Goal: Task Accomplishment & Management: Complete application form

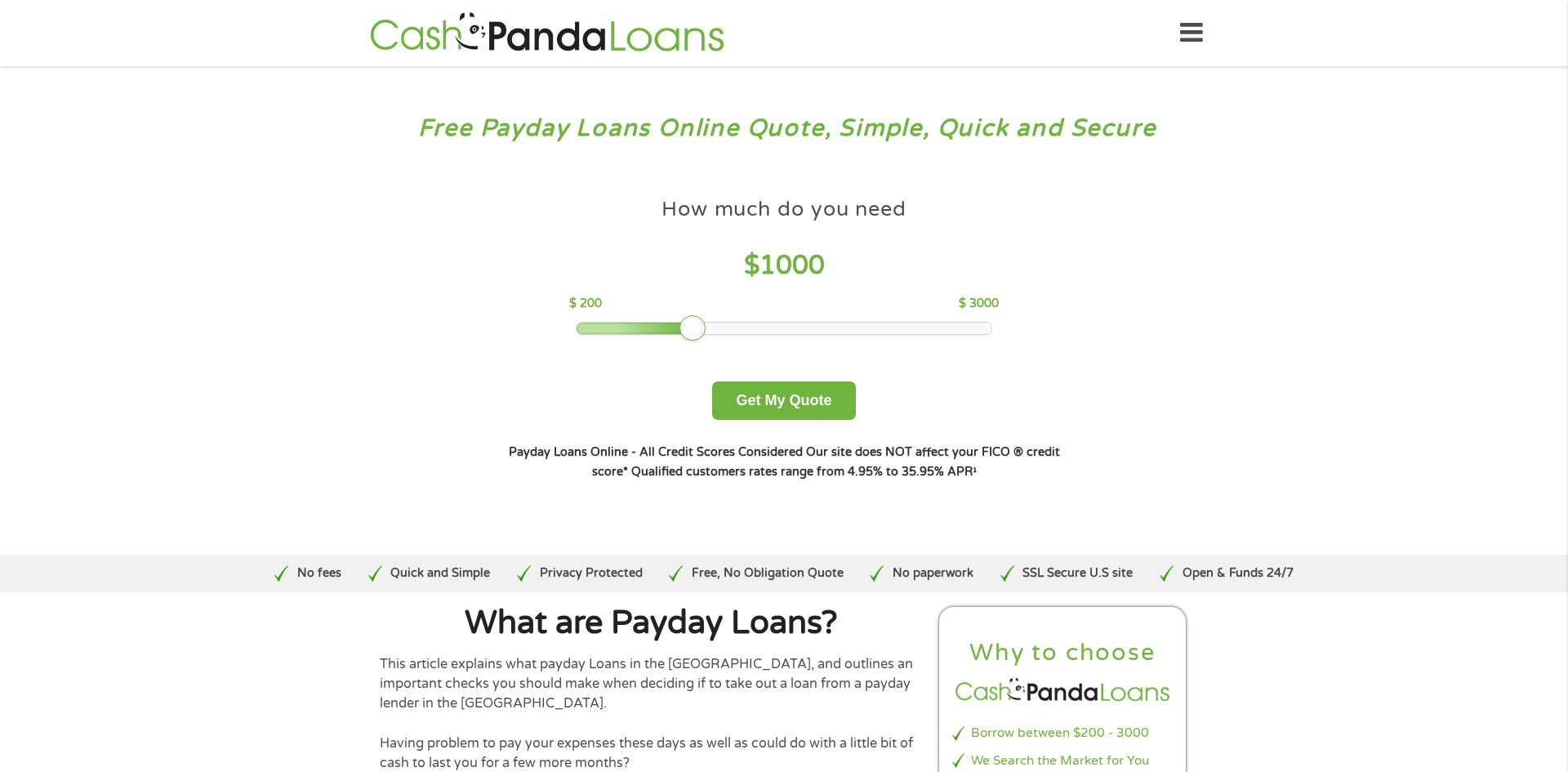
click at [796, 326] on div at bounding box center [784, 328] width 416 height 12
click at [755, 399] on button "Get My Quote" at bounding box center [783, 400] width 143 height 38
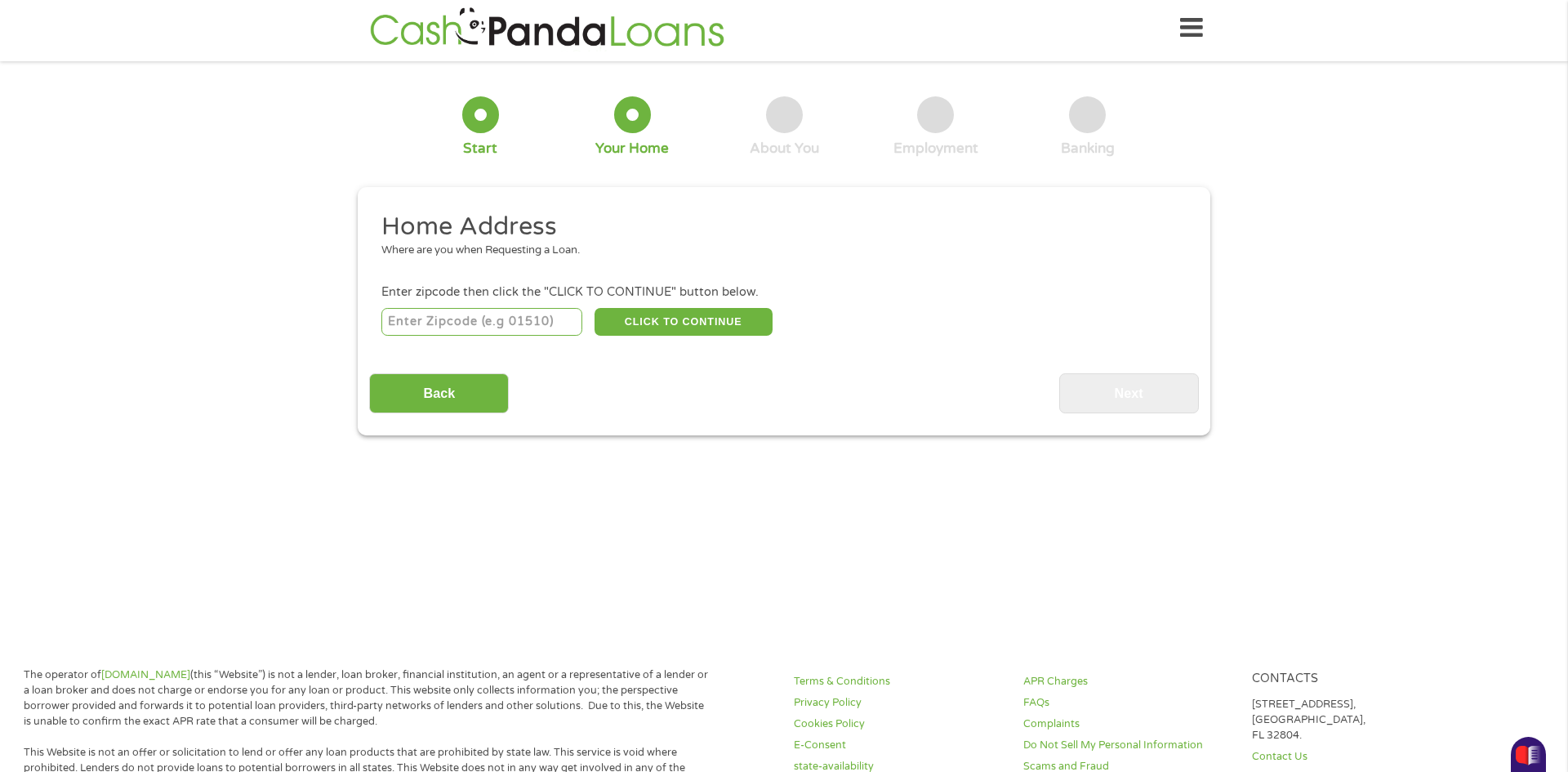
click at [468, 316] on input "number" at bounding box center [482, 322] width 202 height 28
type input "77531"
select select "[US_STATE]"
click at [617, 332] on button "CLICK TO CONTINUE" at bounding box center [683, 322] width 178 height 28
type input "77531"
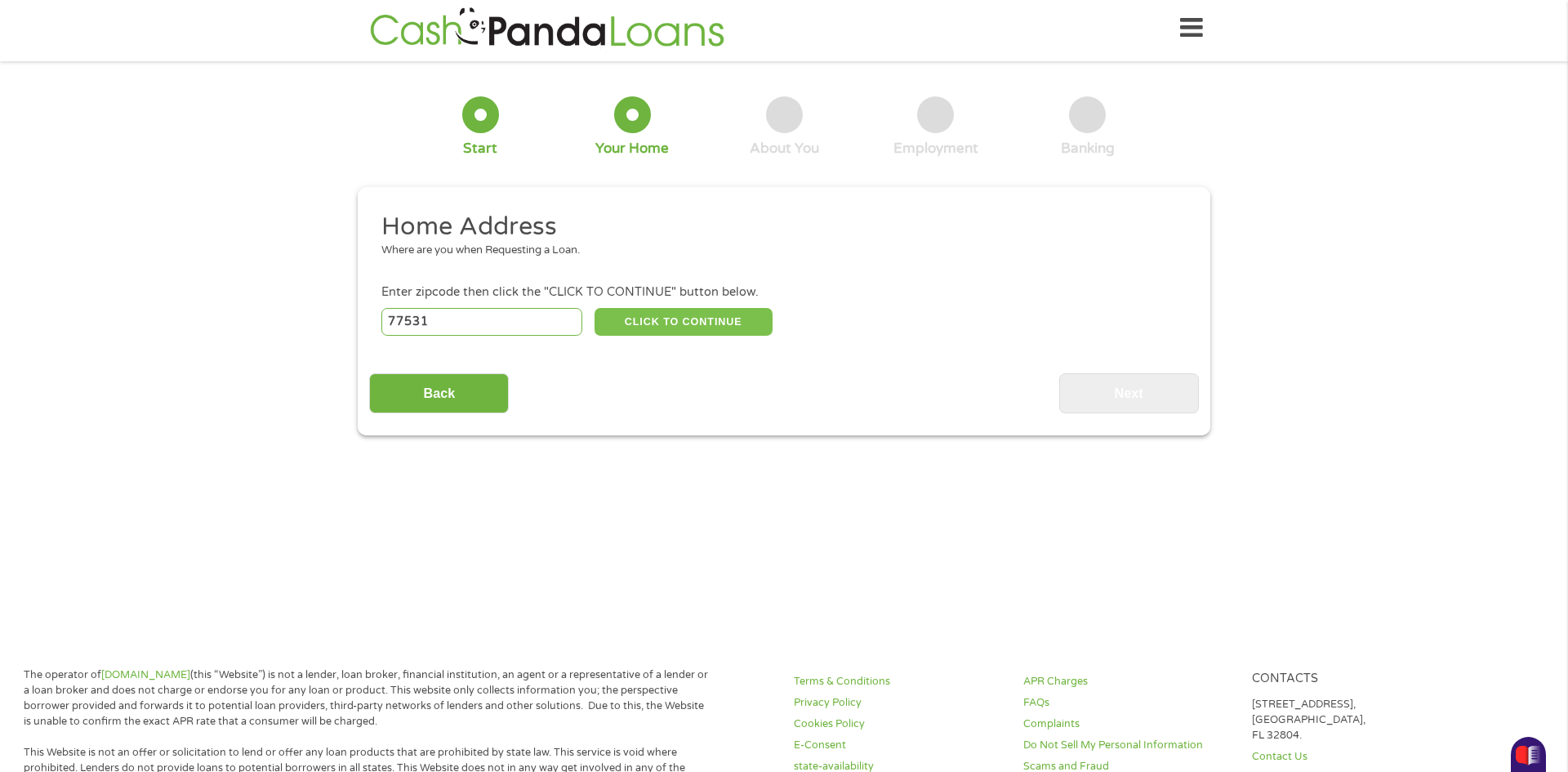
type input "[PERSON_NAME]"
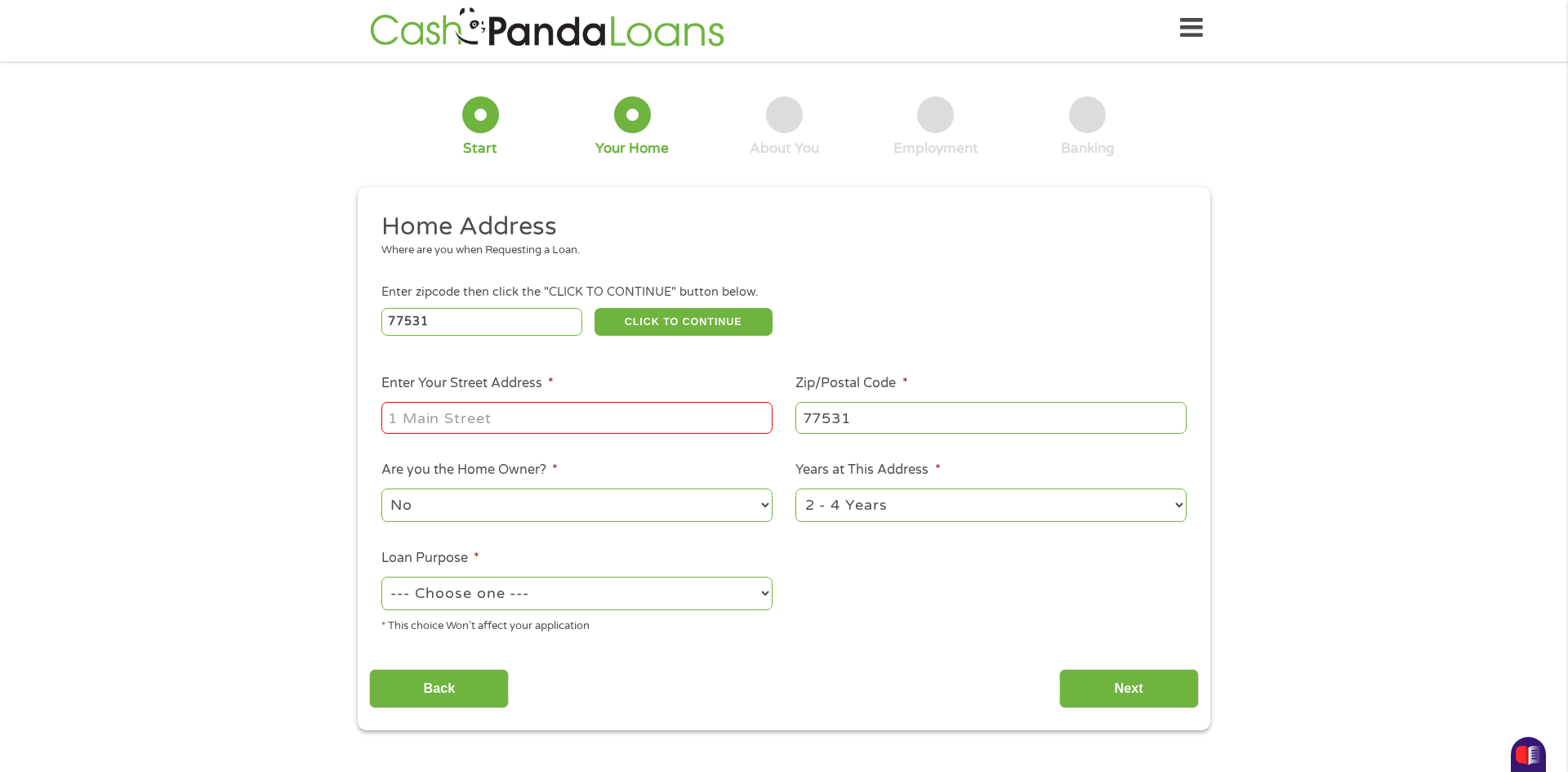
click at [573, 418] on input "Enter Your Street Address *" at bounding box center [577, 417] width 392 height 31
type input "[STREET_ADDRESS]"
click at [567, 498] on select "No Yes" at bounding box center [577, 505] width 392 height 33
select select "yes"
click at [382, 490] on select "No Yes" at bounding box center [577, 505] width 392 height 33
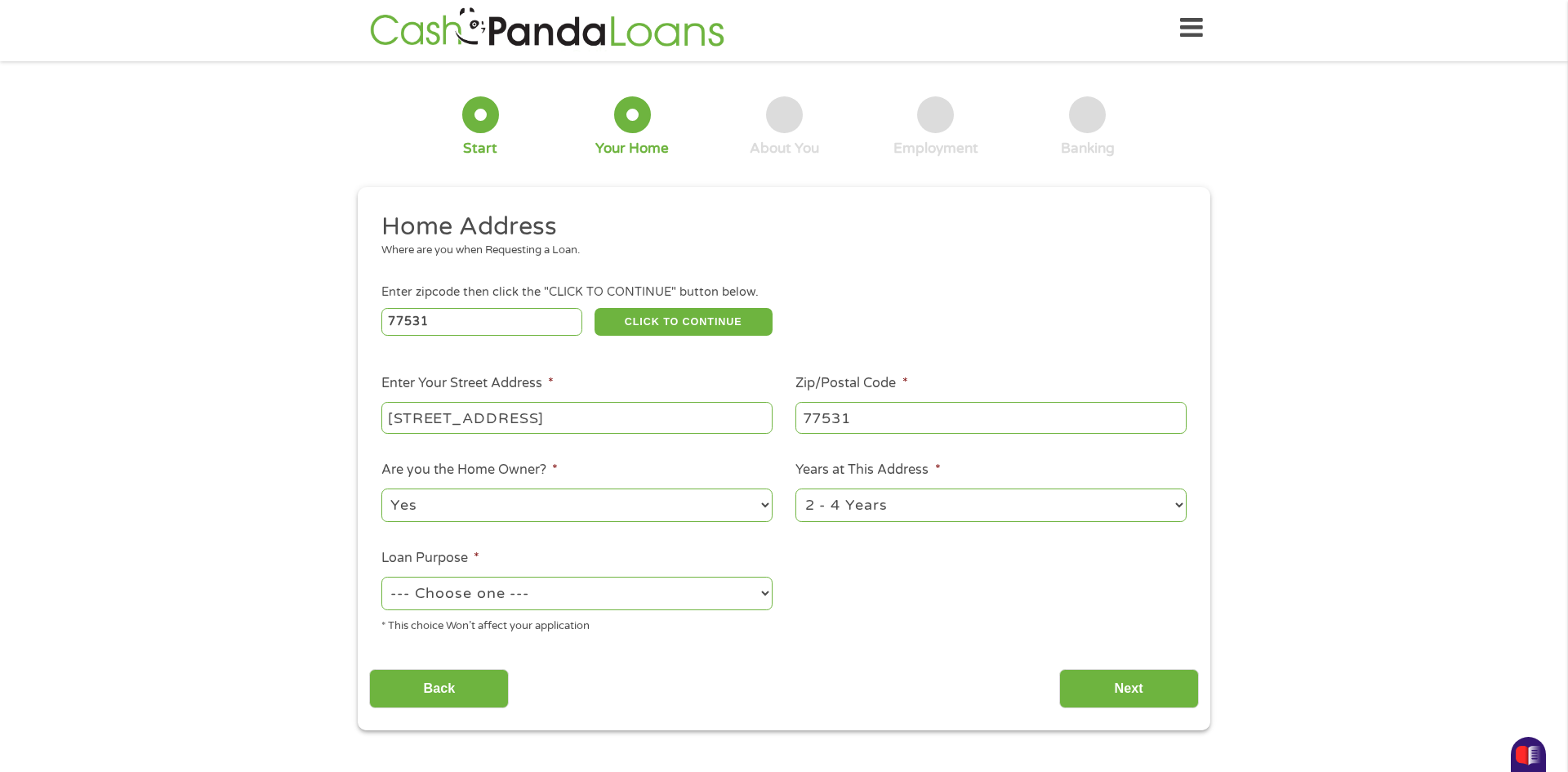
click at [859, 509] on select "1 Year or less 1 - 2 Years 2 - 4 Years Over 4 Years" at bounding box center [992, 505] width 392 height 33
select select "60months"
click at [796, 490] on select "1 Year or less 1 - 2 Years 2 - 4 Years Over 4 Years" at bounding box center [992, 505] width 392 height 33
click at [729, 595] on select "--- Choose one --- Pay Bills Debt Consolidation Home Improvement Major Purchase…" at bounding box center [577, 593] width 392 height 33
select select "other"
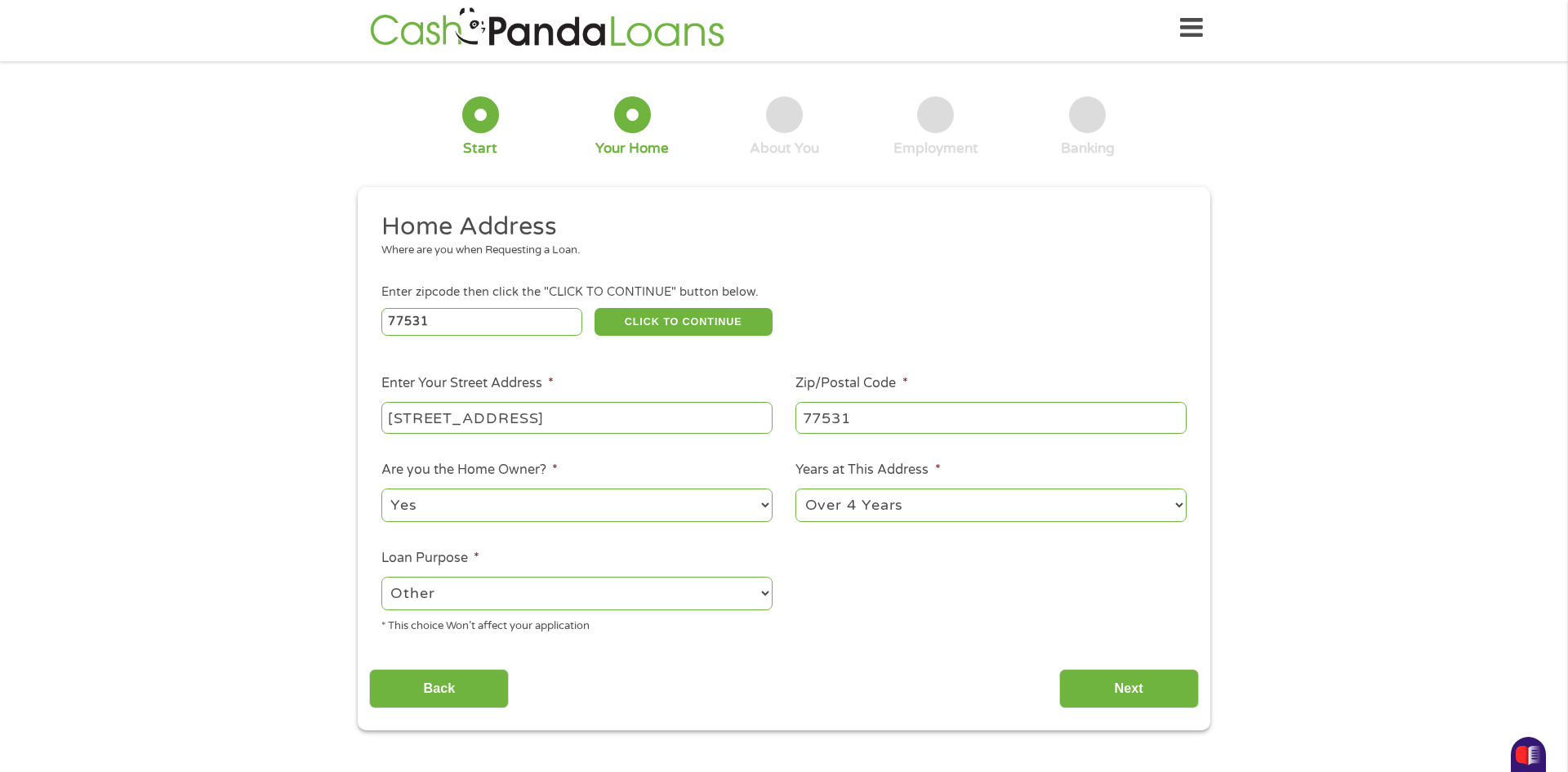
click at [382, 578] on select "--- Choose one --- Pay Bills Debt Consolidation Home Improvement Major Purchase…" at bounding box center [577, 593] width 392 height 33
click at [1124, 698] on input "Next" at bounding box center [1129, 688] width 140 height 40
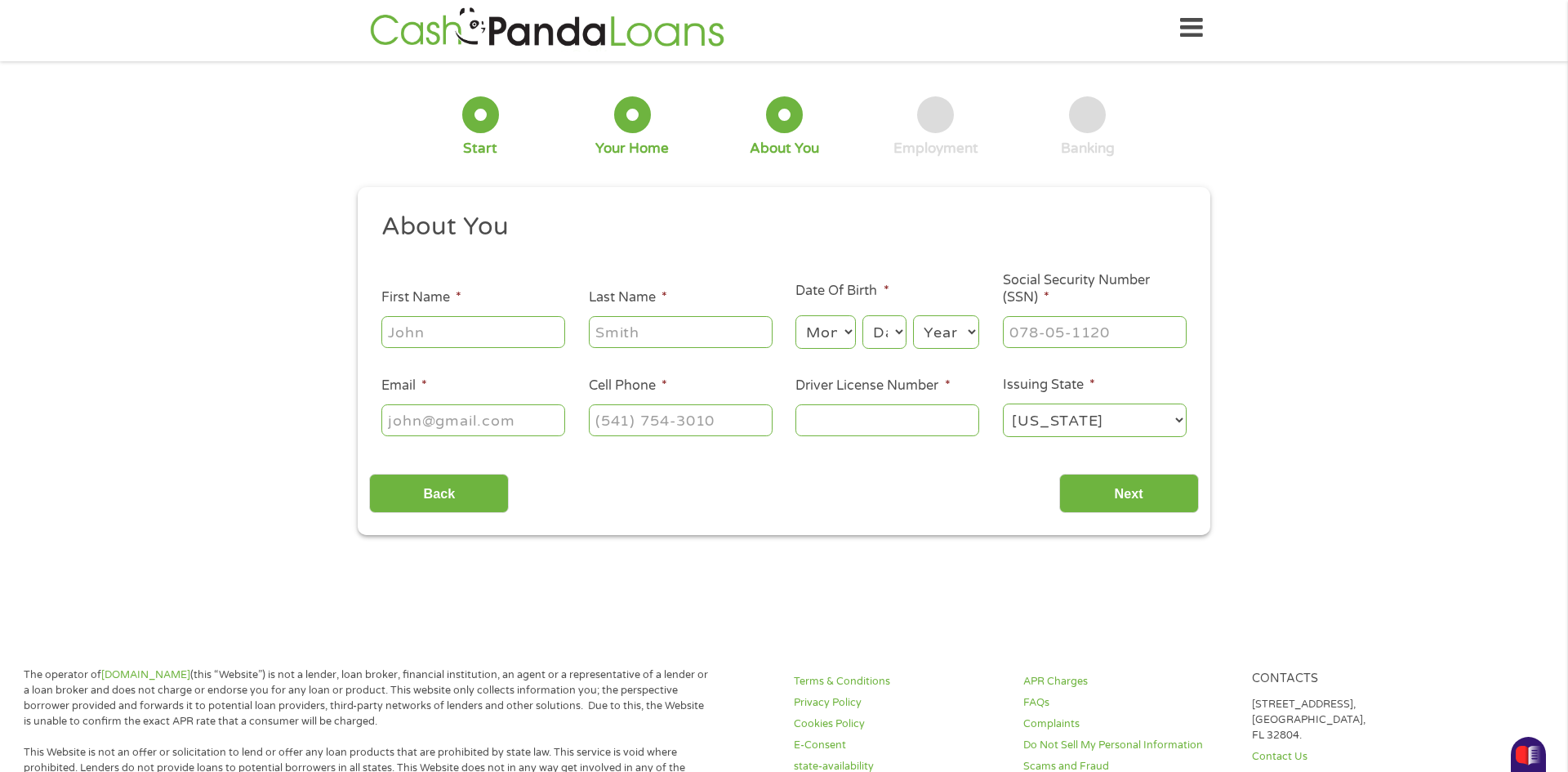
scroll to position [4, 0]
click at [465, 335] on input "First Name *" at bounding box center [473, 332] width 184 height 31
type input "bryne"
type input "place"
click at [811, 332] on select "Month 1 2 3 4 5 6 7 8 9 10 11 12" at bounding box center [825, 332] width 60 height 33
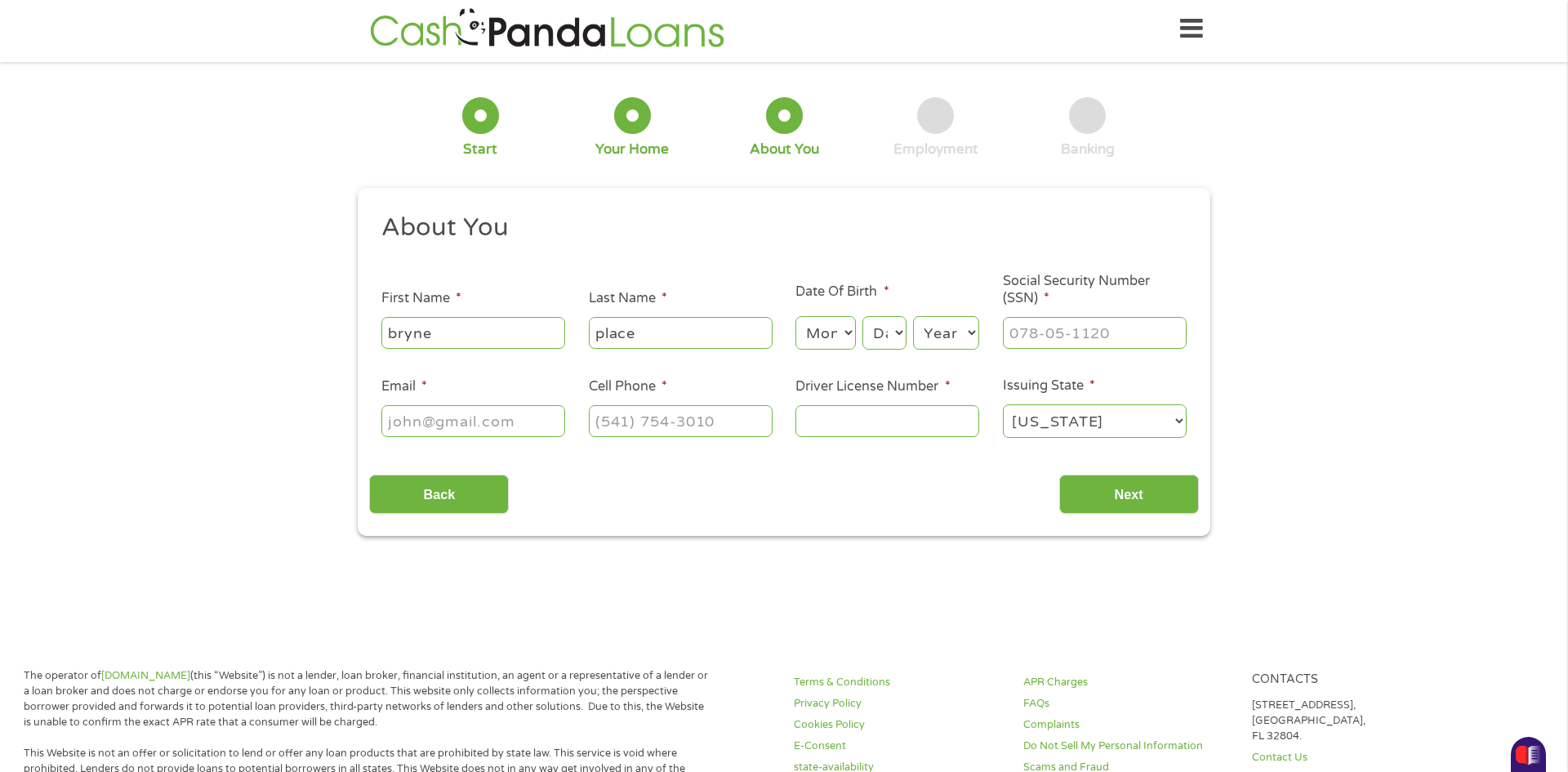
select select "3"
click at [796, 316] on select "Month 1 2 3 4 5 6 7 8 9 10 11 12" at bounding box center [825, 332] width 60 height 33
click at [874, 335] on select "Day 1 2 3 4 5 6 7 8 9 10 11 12 13 14 15 16 17 18 19 20 21 22 23 24 25 26 27 28 …" at bounding box center [884, 332] width 44 height 33
select select "24"
click at [863, 316] on select "Day 1 2 3 4 5 6 7 8 9 10 11 12 13 14 15 16 17 18 19 20 21 22 23 24 25 26 27 28 …" at bounding box center [884, 332] width 44 height 33
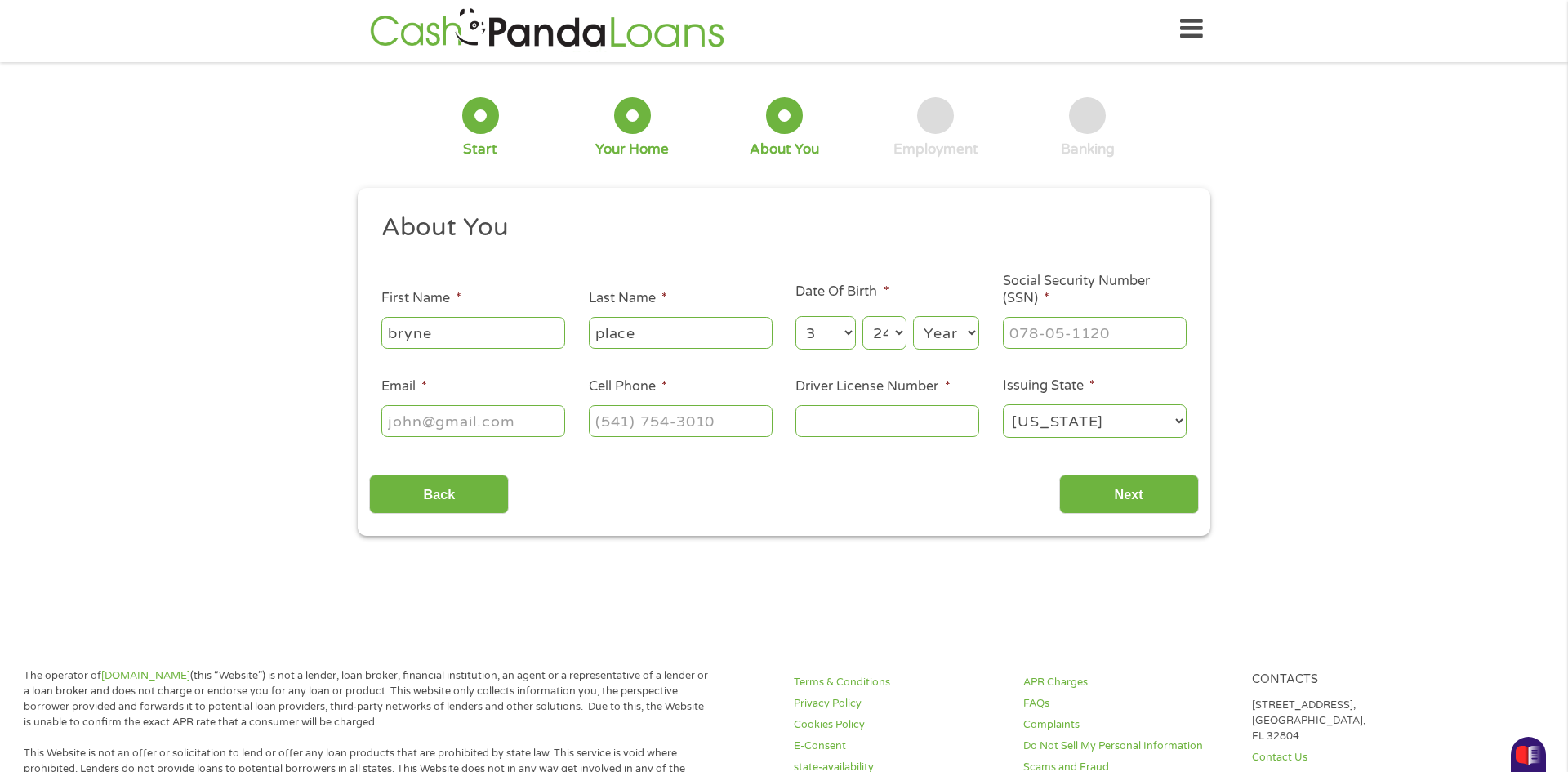
click at [931, 340] on select "Year [DATE] 2006 2005 2004 2003 2002 2001 2000 1999 1998 1997 1996 1995 1994 19…" at bounding box center [945, 332] width 66 height 33
select select "1963"
click at [913, 316] on select "Year [DATE] 2006 2005 2004 2003 2002 2001 2000 1999 1998 1997 1996 1995 1994 19…" at bounding box center [945, 332] width 66 height 33
click at [1104, 321] on input "___-__-____" at bounding box center [1095, 332] width 184 height 31
type input "464-23-8356"
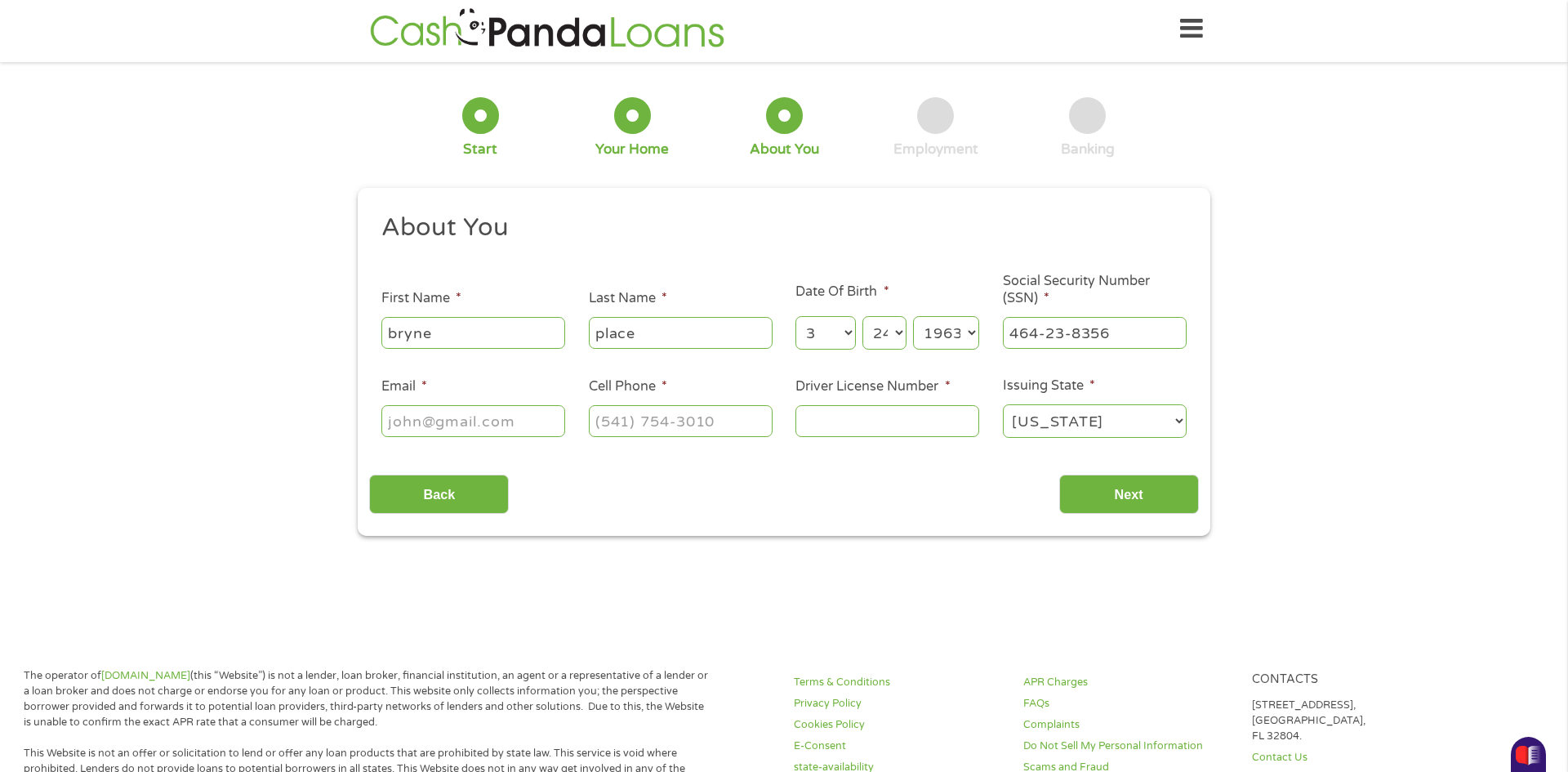
click at [531, 426] on input "Email *" at bounding box center [473, 421] width 184 height 31
type input "[EMAIL_ADDRESS][DOMAIN_NAME]"
click at [615, 426] on input "(___) ___-____" at bounding box center [681, 421] width 184 height 31
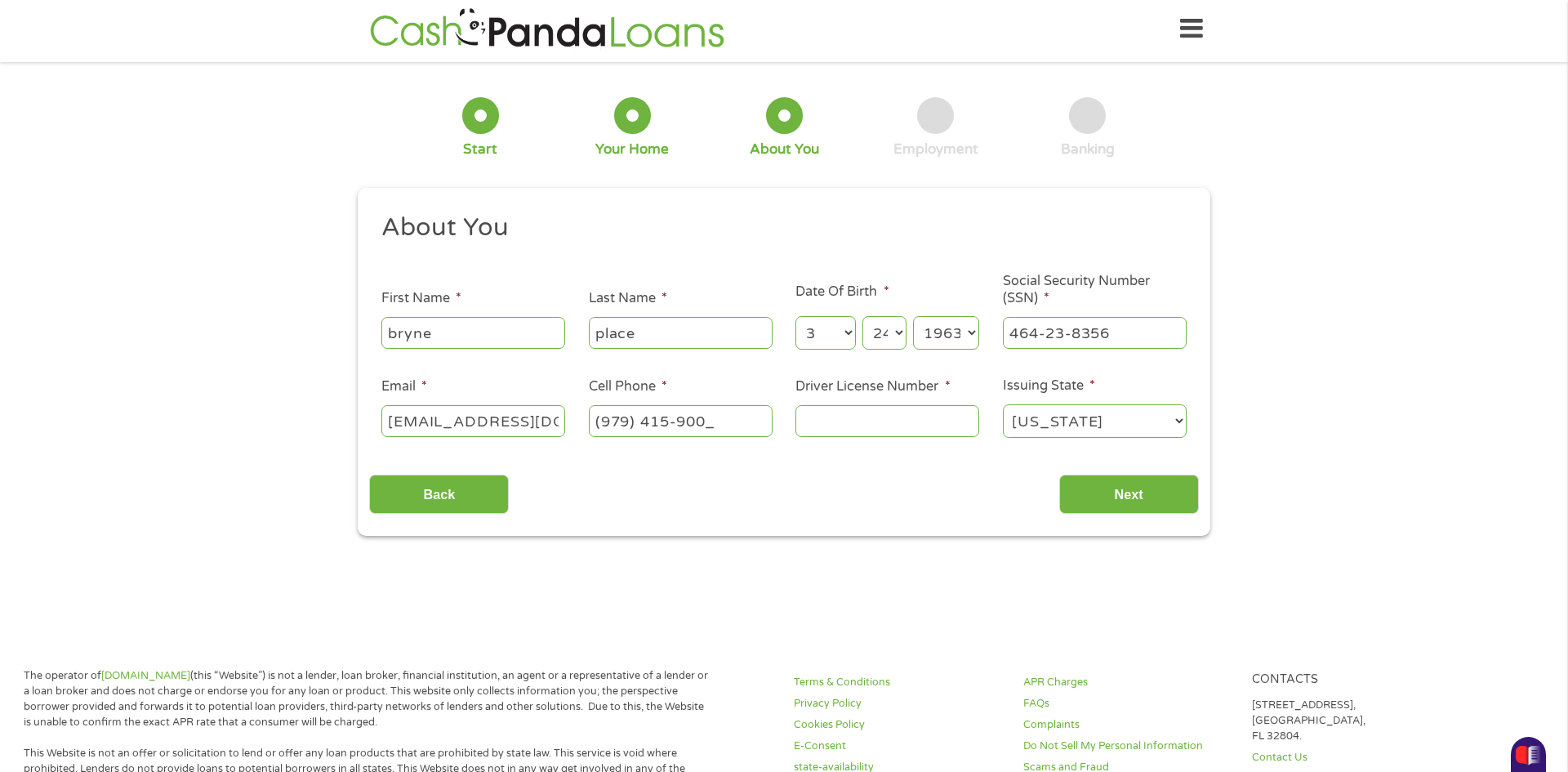
type input "[PHONE_NUMBER]"
click at [822, 430] on input "Driver License Number *" at bounding box center [887, 421] width 184 height 31
type input "12599092"
click at [1098, 489] on input "Next" at bounding box center [1129, 494] width 140 height 40
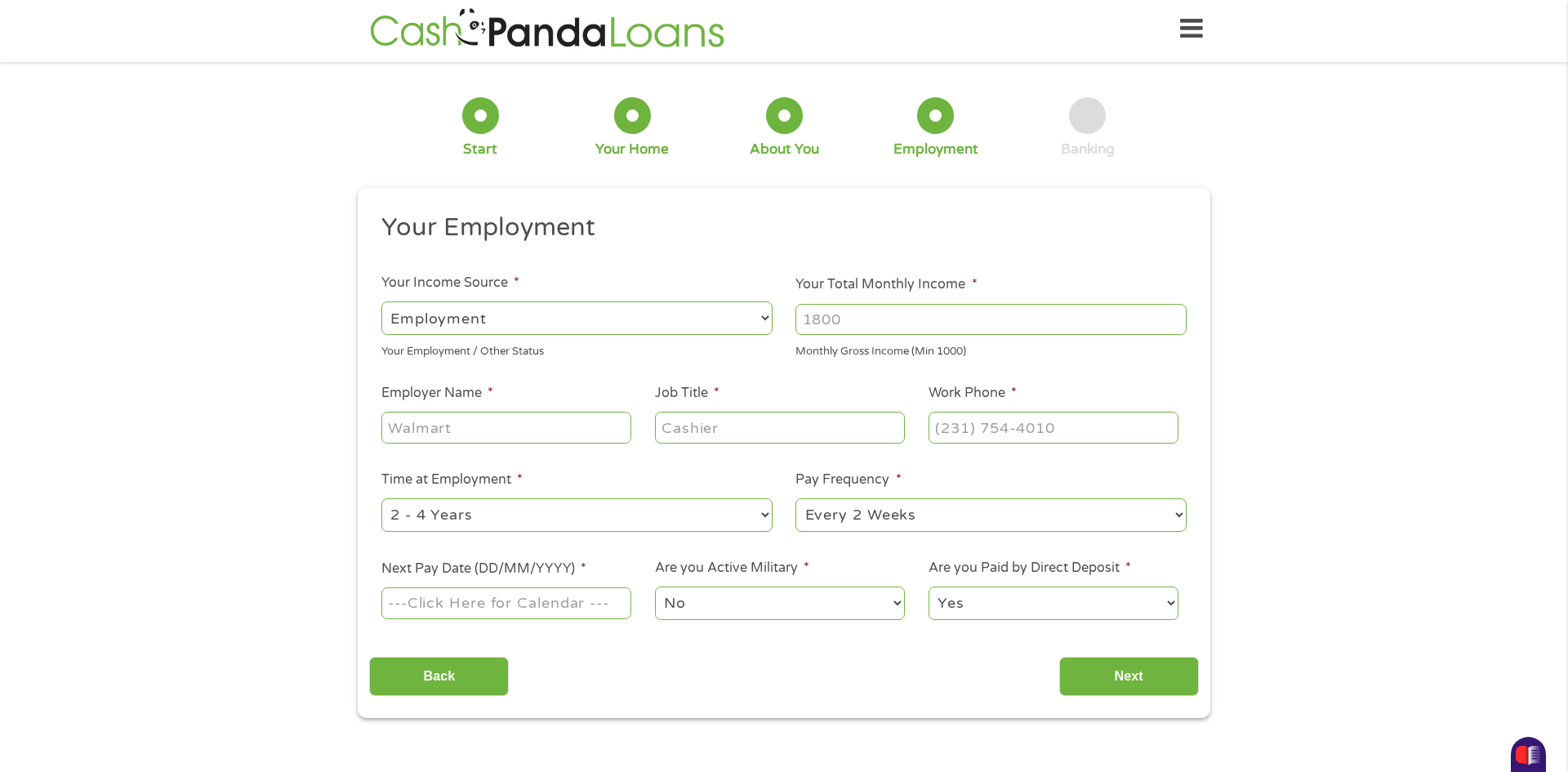
click at [833, 325] on input "Your Total Monthly Income *" at bounding box center [992, 320] width 392 height 31
type input "2500"
click at [641, 325] on select "--- Choose one --- Employment [DEMOGRAPHIC_DATA] Benefits" at bounding box center [577, 318] width 392 height 33
select select "benefits"
click at [382, 301] on select "--- Choose one --- Employment [DEMOGRAPHIC_DATA] Benefits" at bounding box center [577, 318] width 392 height 33
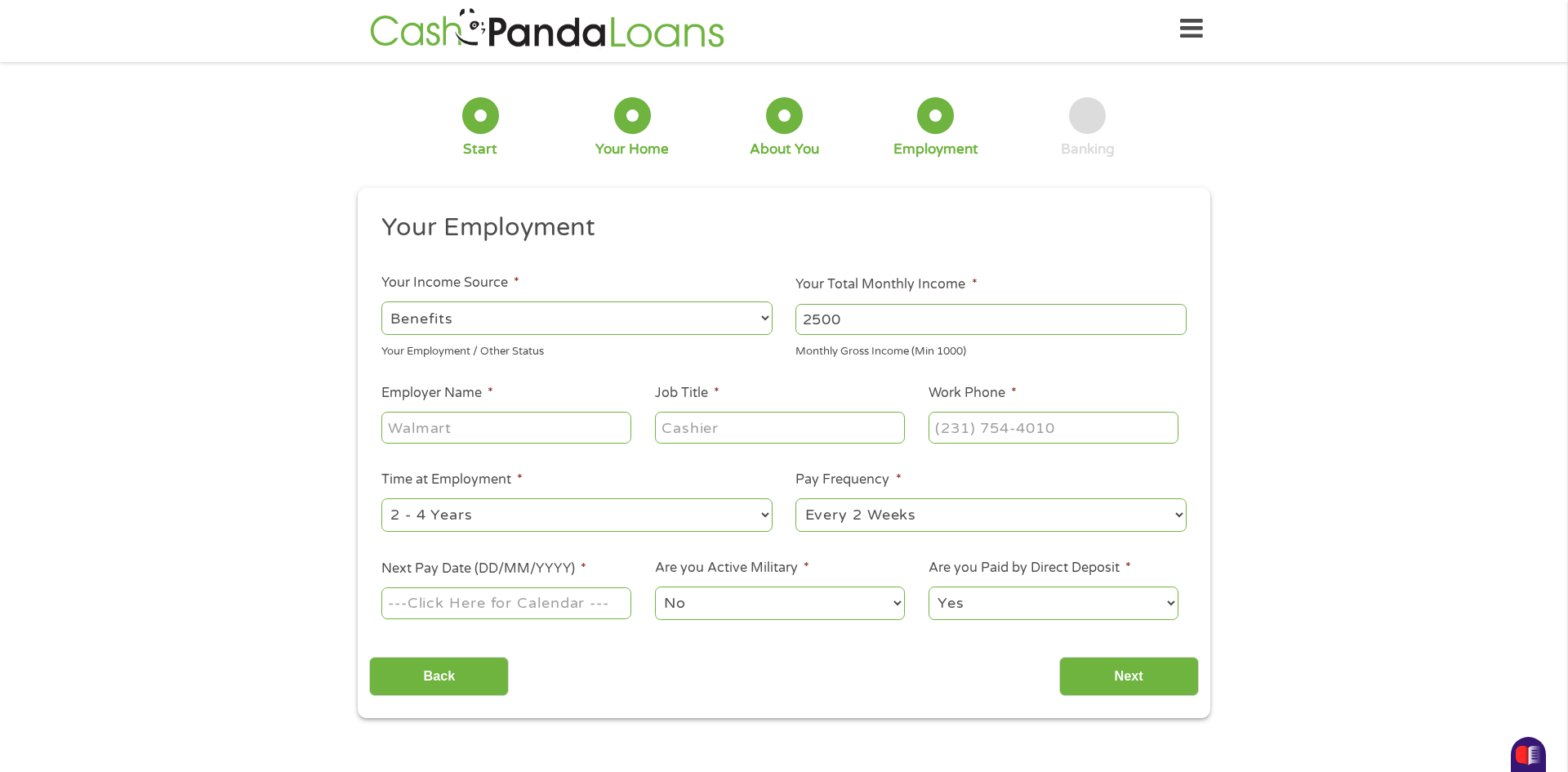
type input "Other"
type input "[PHONE_NUMBER]"
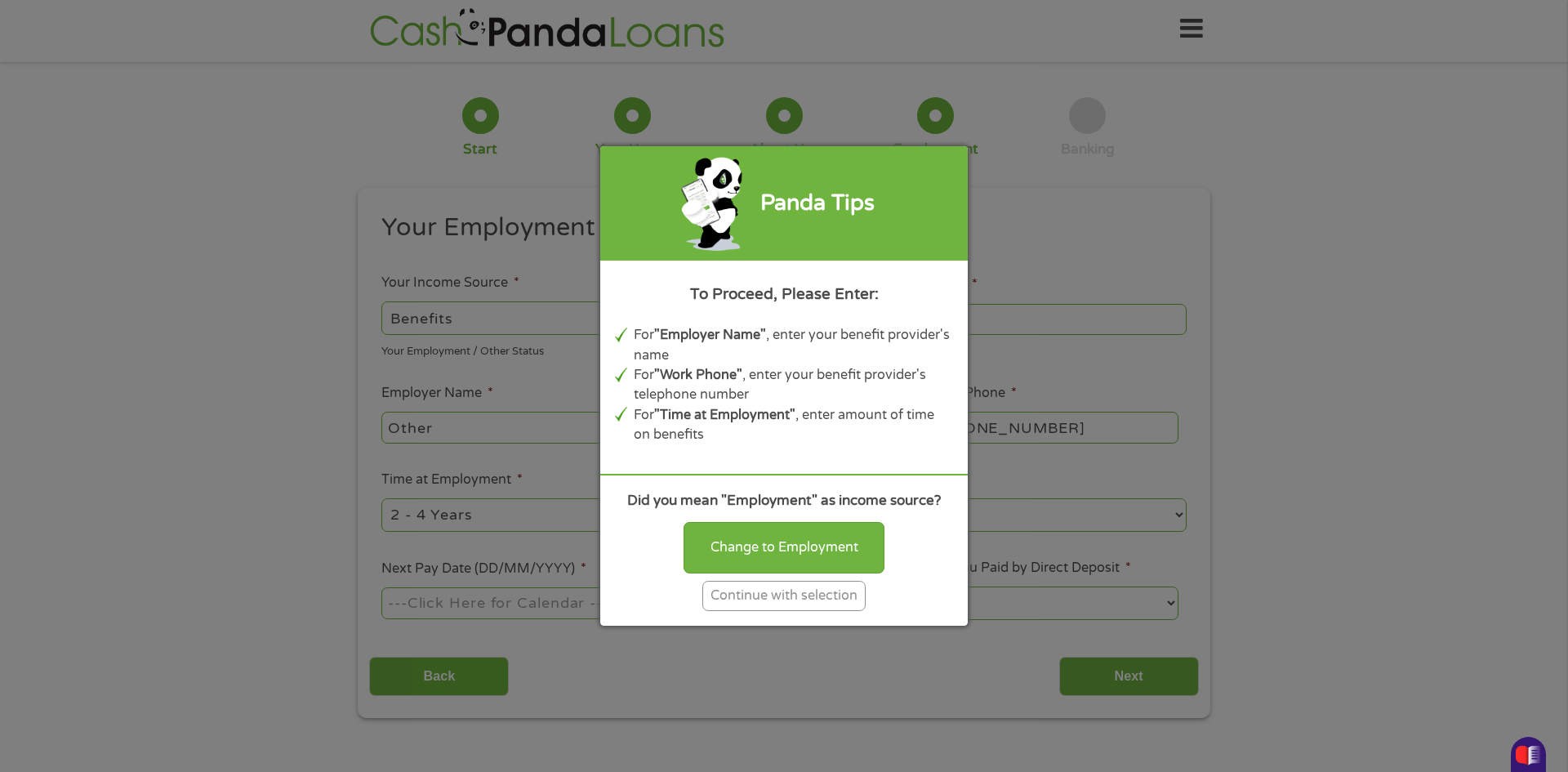
click at [734, 590] on div "Continue with selection" at bounding box center [784, 595] width 163 height 30
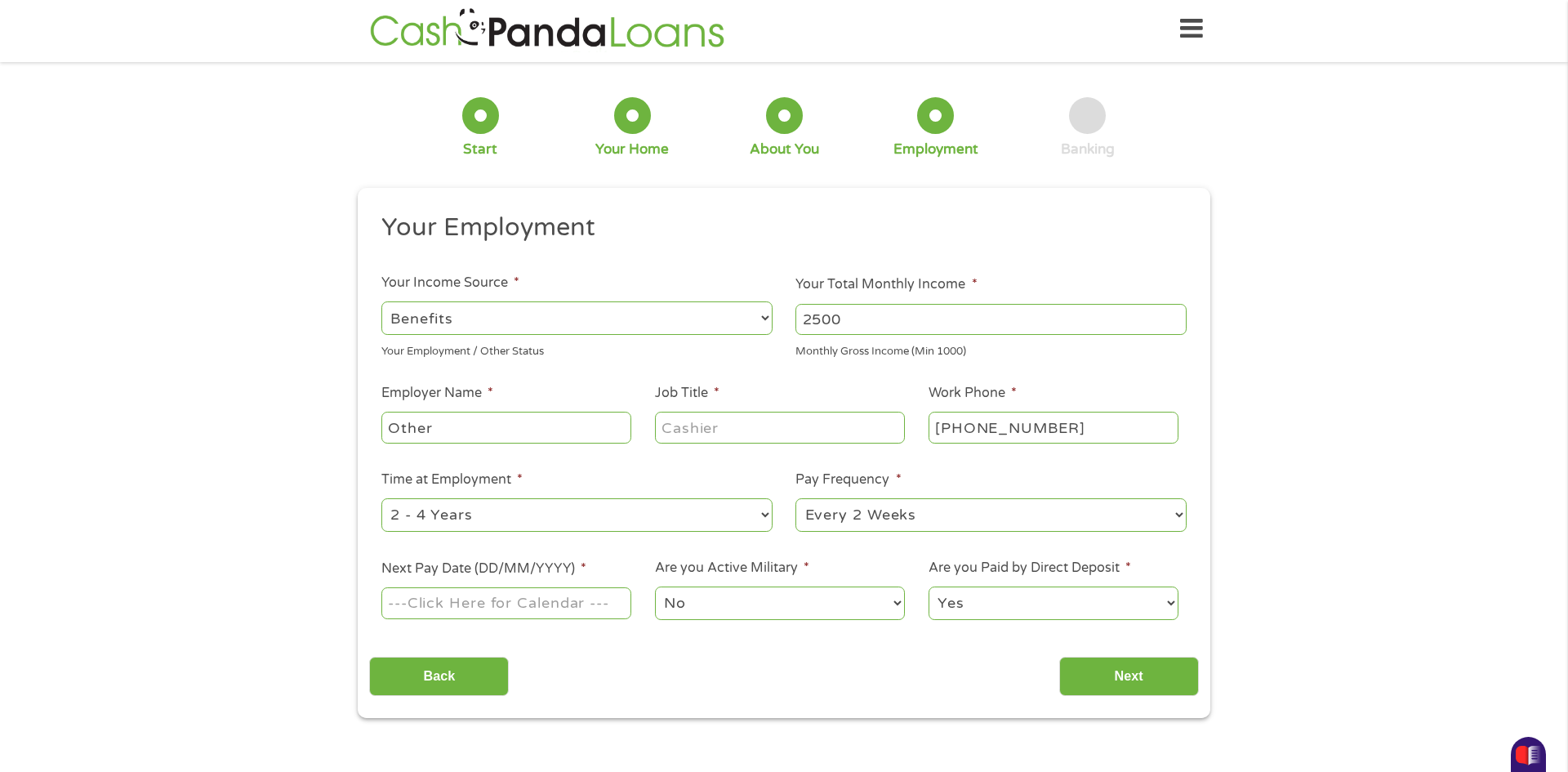
click at [678, 412] on input "Job Title *" at bounding box center [780, 427] width 250 height 31
type input "disbaled"
click at [599, 531] on div "--- Choose one --- 1 Year or less 1 - 2 Years 2 - 4 Years Over 4 Years" at bounding box center [577, 515] width 392 height 39
click at [591, 510] on select "--- Choose one --- 1 Year or less 1 - 2 Years 2 - 4 Years Over 4 Years" at bounding box center [577, 514] width 392 height 33
select select "60months"
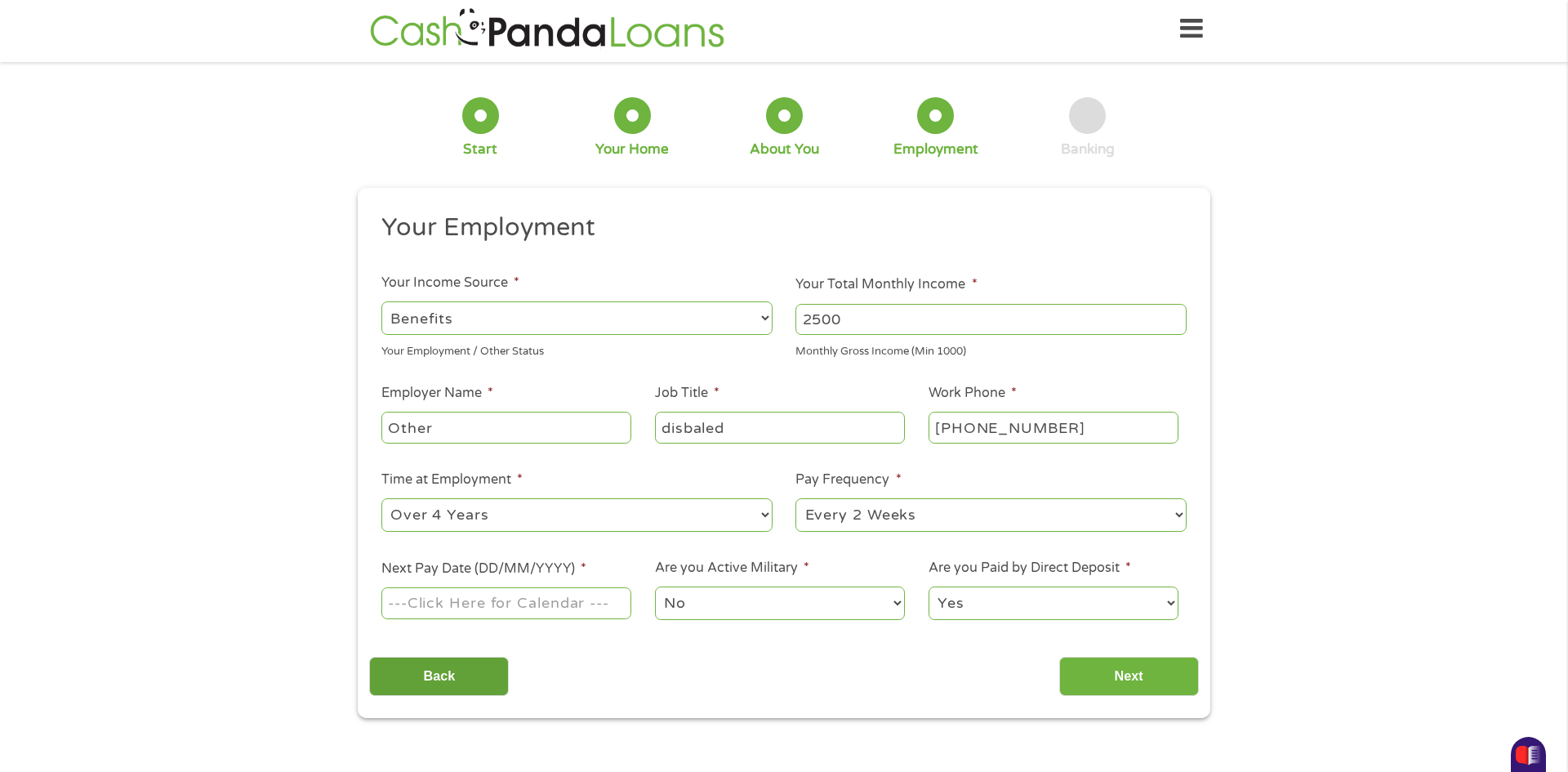
click at [382, 498] on select "--- Choose one --- 1 Year or less 1 - 2 Years 2 - 4 Years Over 4 Years" at bounding box center [577, 514] width 392 height 33
click at [931, 512] on select "--- Choose one --- Every 2 Weeks Every Week Monthly Semi-Monthly" at bounding box center [992, 514] width 392 height 33
select select "monthly"
click at [796, 498] on select "--- Choose one --- Every 2 Weeks Every Week Monthly Semi-Monthly" at bounding box center [992, 514] width 392 height 33
click at [584, 599] on input "Next Pay Date (DD/MM/YYYY) *" at bounding box center [507, 603] width 250 height 31
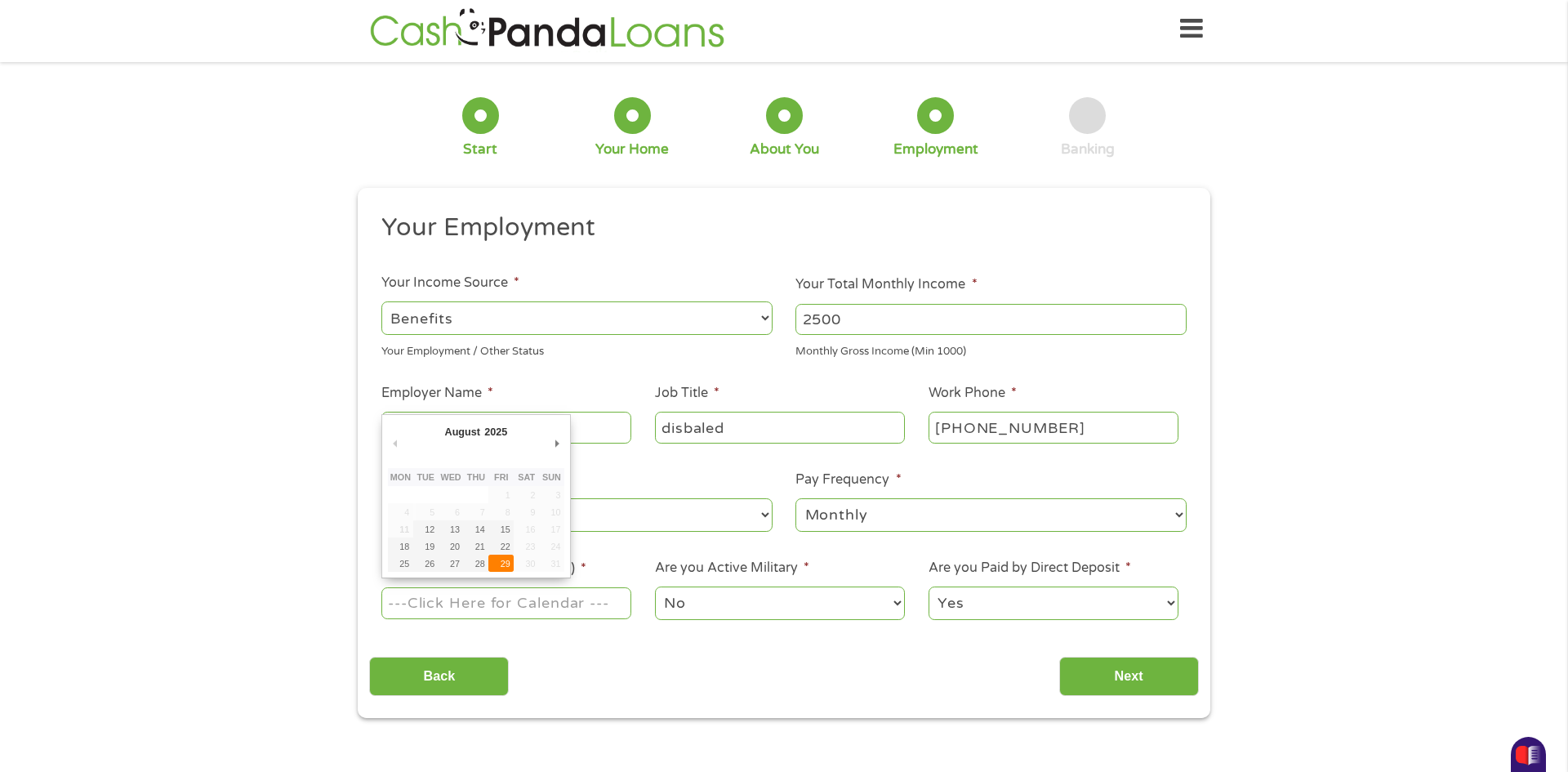
type input "[DATE]"
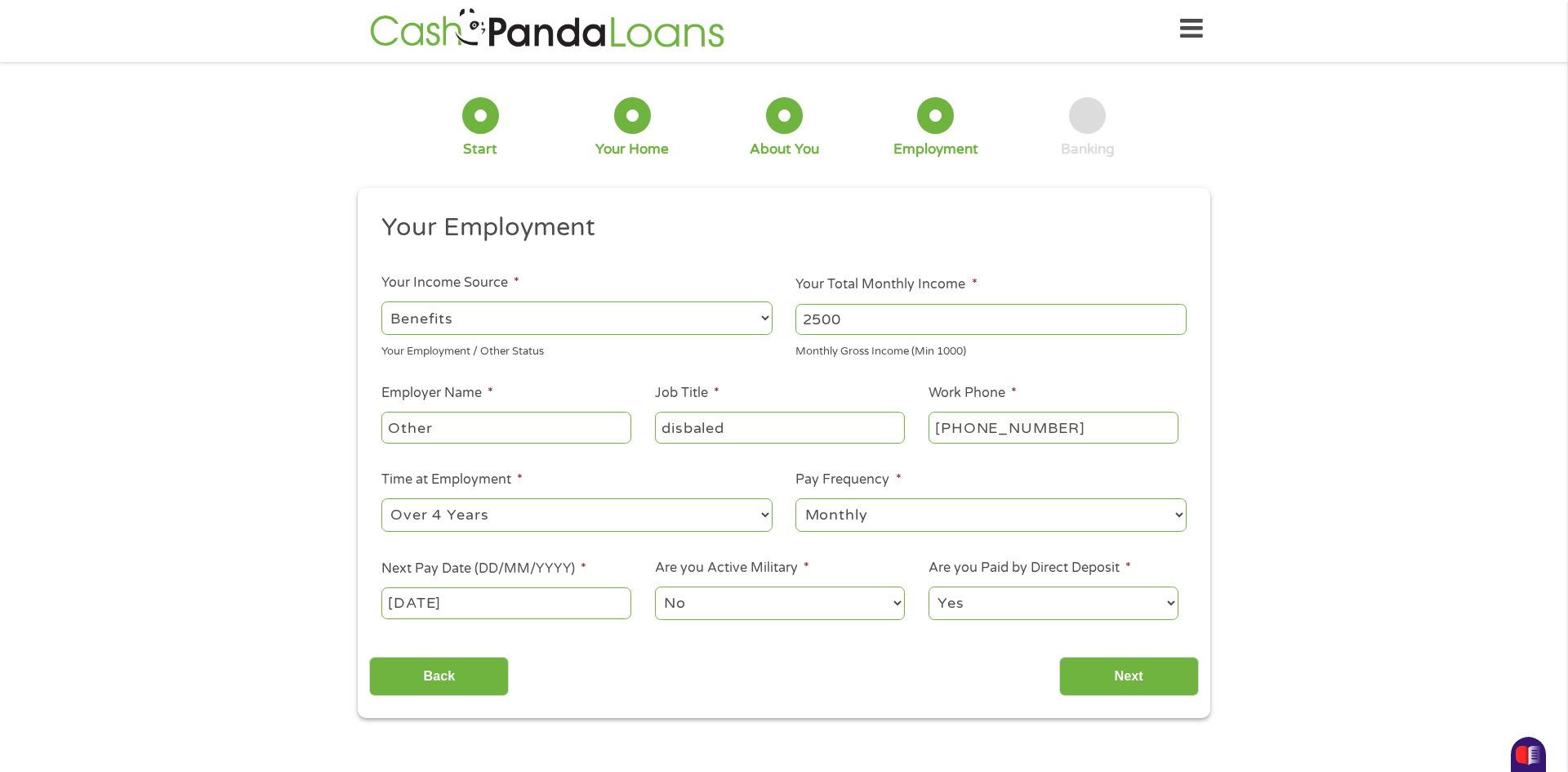
click at [1032, 597] on select "Yes No" at bounding box center [1054, 603] width 250 height 33
click at [929, 586] on select "Yes No" at bounding box center [1054, 603] width 250 height 33
click at [1092, 668] on input "Next" at bounding box center [1129, 677] width 140 height 40
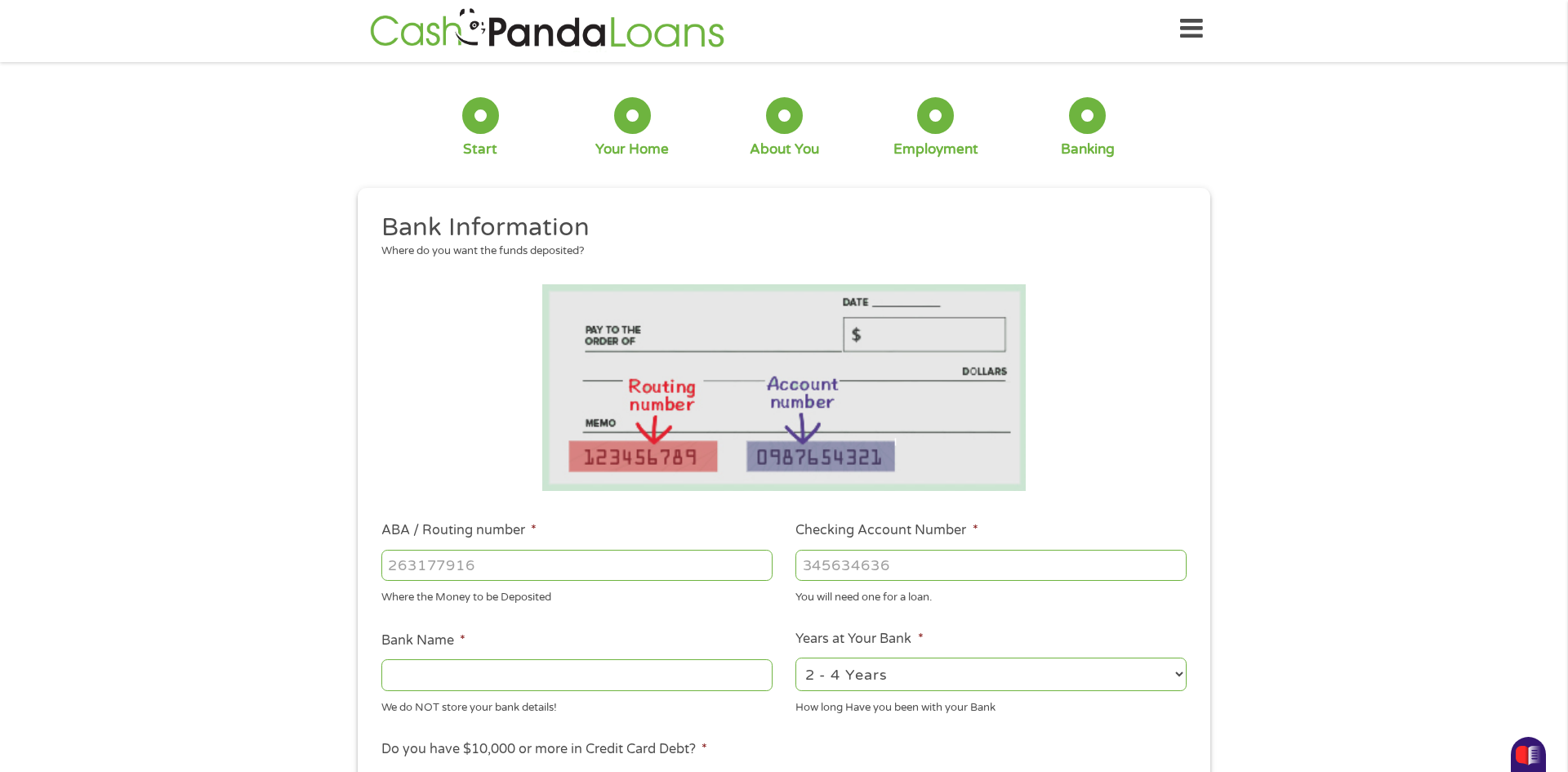
click at [514, 552] on input "ABA / Routing number *" at bounding box center [577, 565] width 392 height 31
type input "111000614"
type input "JPMORGAN CHASE BANK NA"
type input "111000614"
click at [820, 577] on input "Checking Account Number *" at bounding box center [992, 565] width 392 height 31
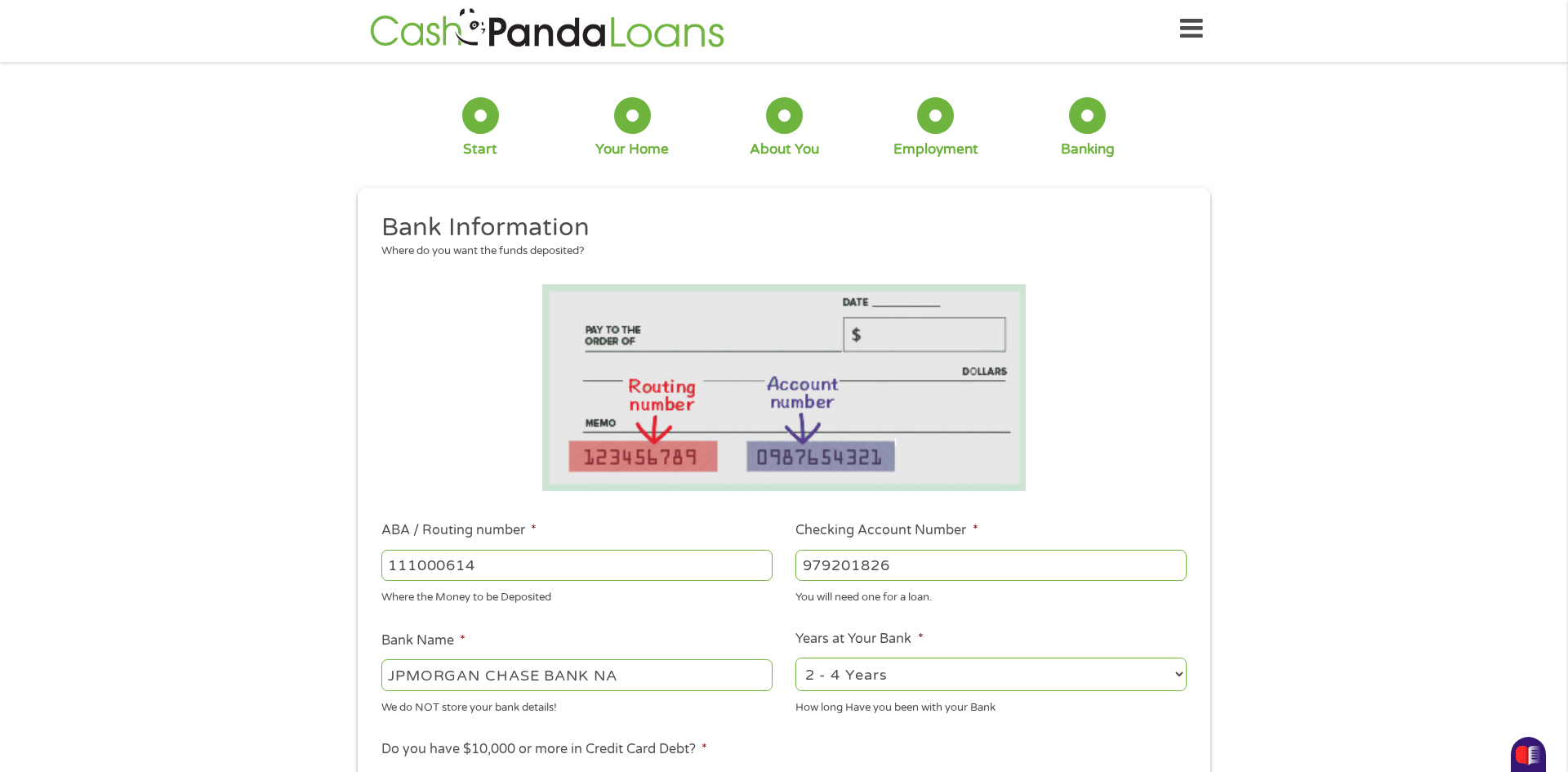
type input "979201826"
click at [1102, 618] on ul "Bank Information Where do you want the funds deposited? ABA / Routing number * …" at bounding box center [783, 618] width 829 height 813
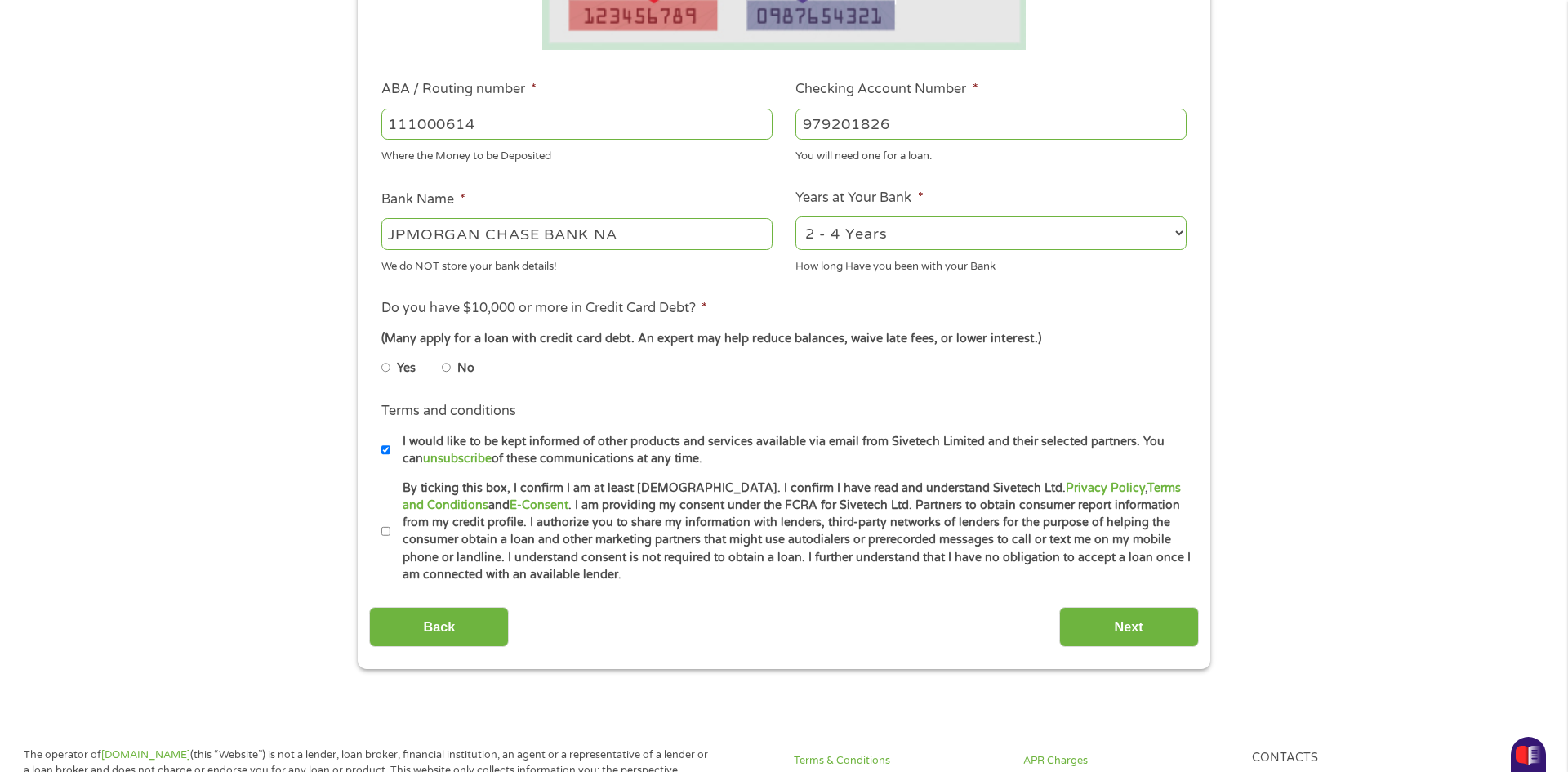
scroll to position [461, 0]
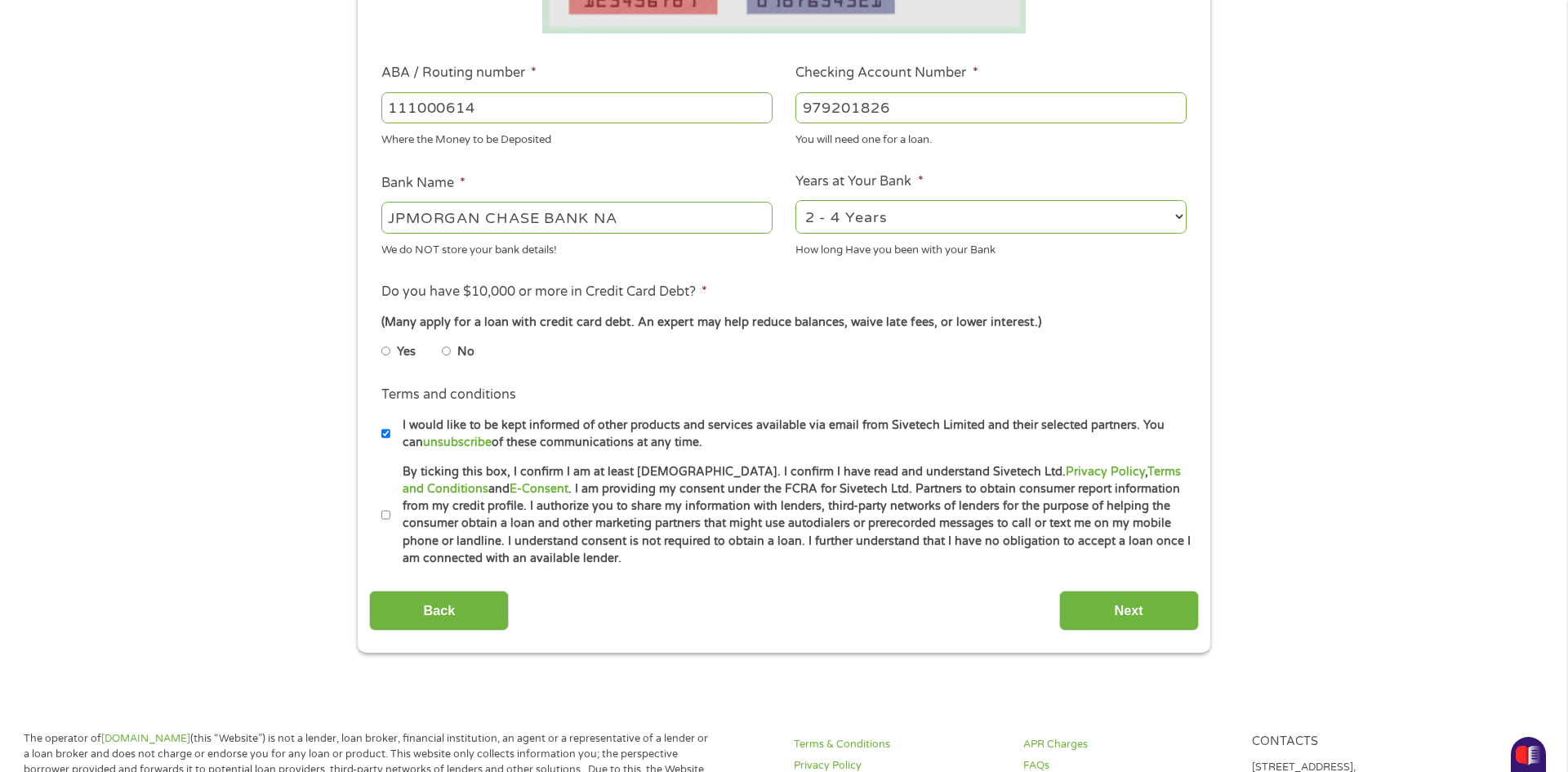
click at [445, 353] on input "No" at bounding box center [447, 351] width 10 height 27
radio input "true"
click at [389, 512] on input "By ticking this box, I confirm I am at least [DEMOGRAPHIC_DATA]. I confirm I ha…" at bounding box center [387, 515] width 10 height 27
checkbox input "true"
click at [1176, 613] on input "Next" at bounding box center [1129, 610] width 140 height 40
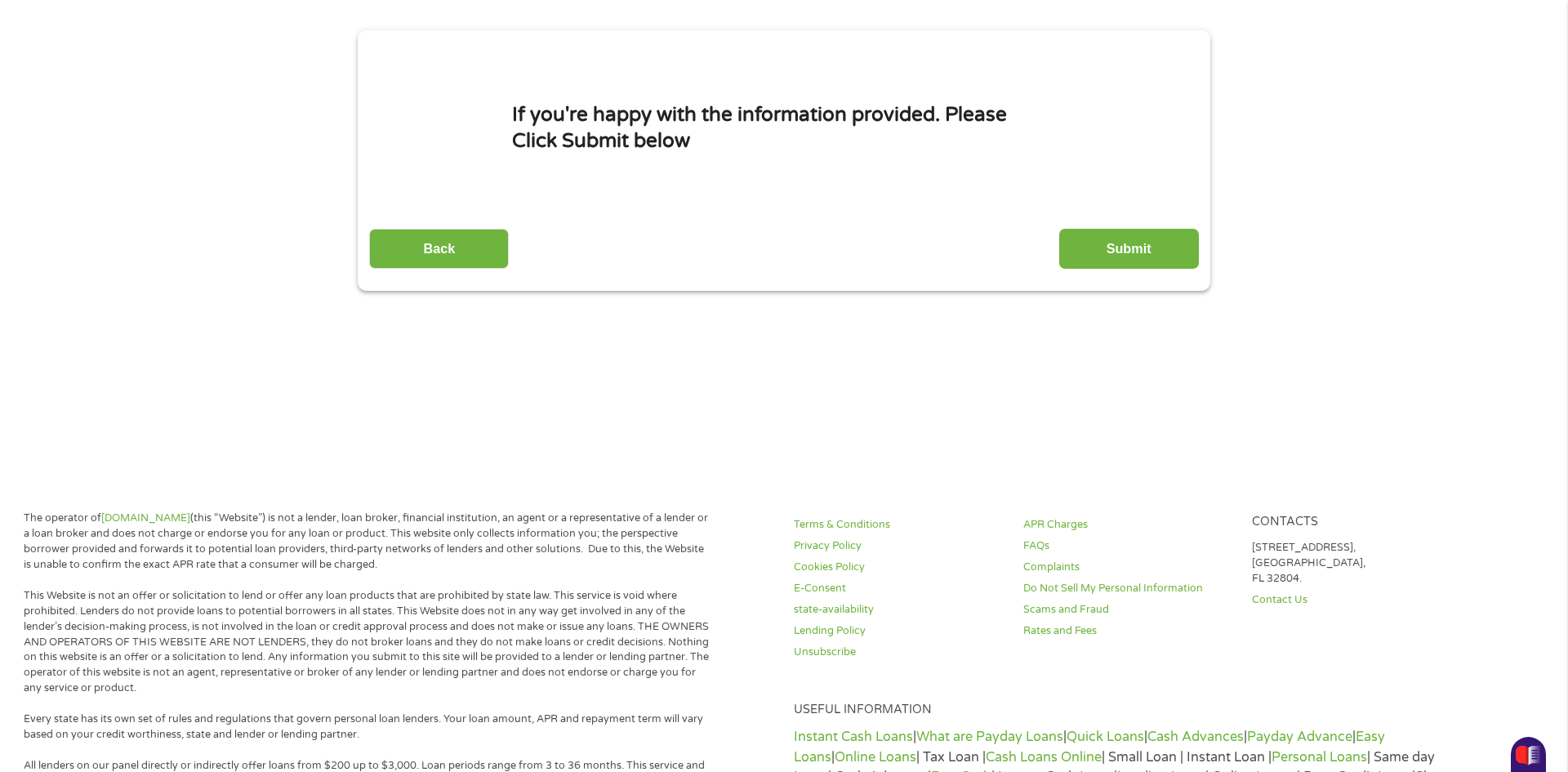
scroll to position [0, 0]
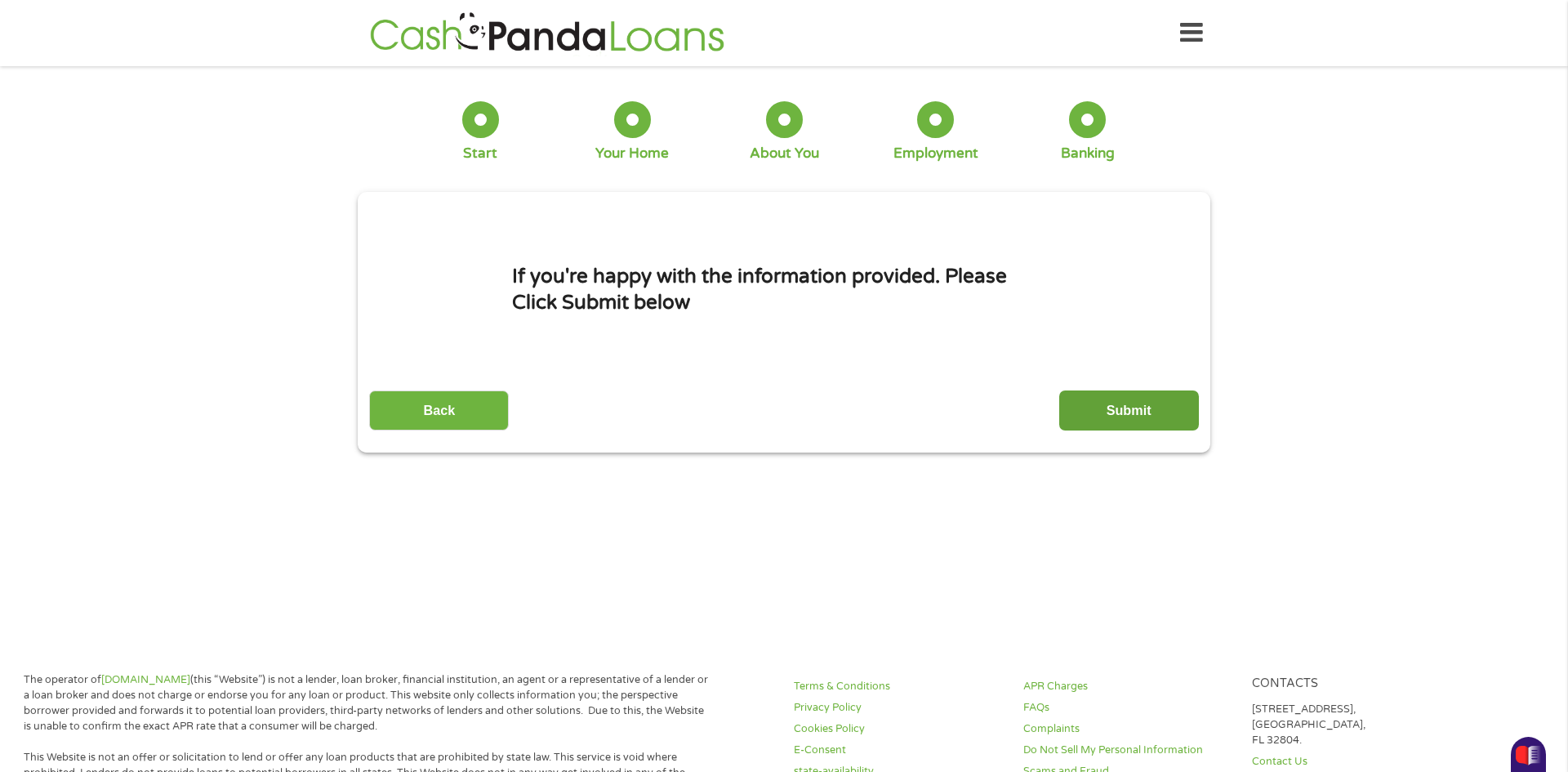
click at [1127, 421] on input "Submit" at bounding box center [1129, 410] width 140 height 40
